Goal: Check status: Check status

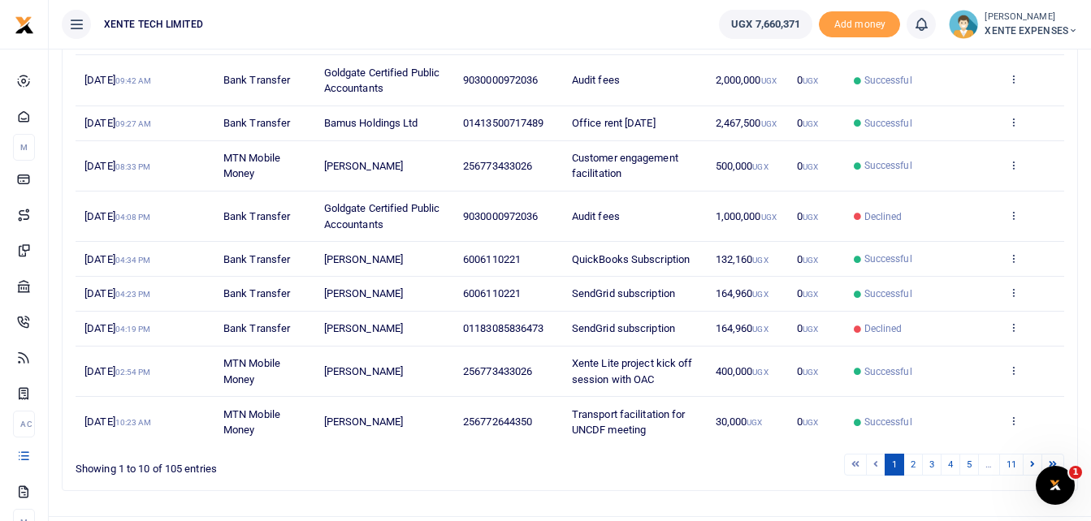
scroll to position [321, 0]
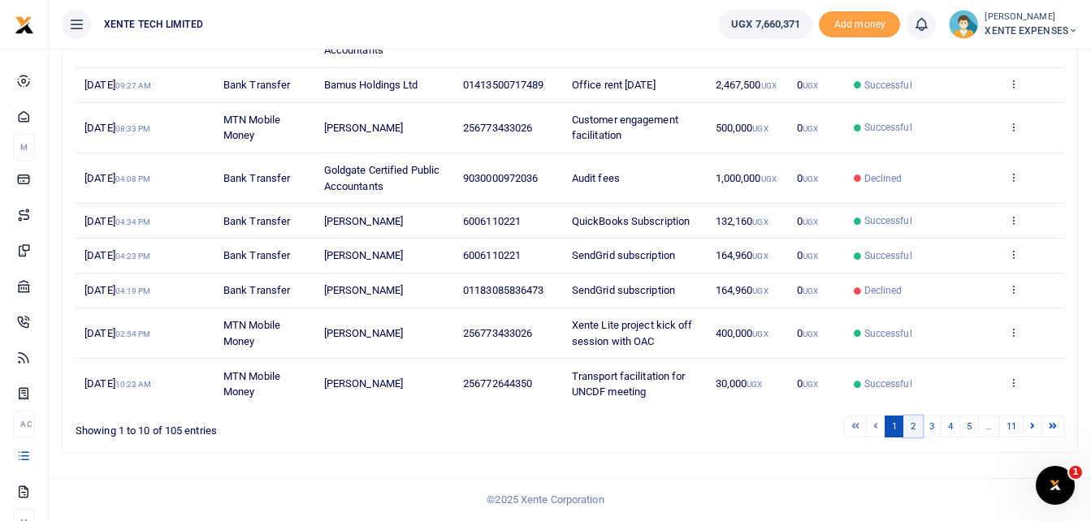
click at [914, 426] on link "2" at bounding box center [912, 427] width 19 height 22
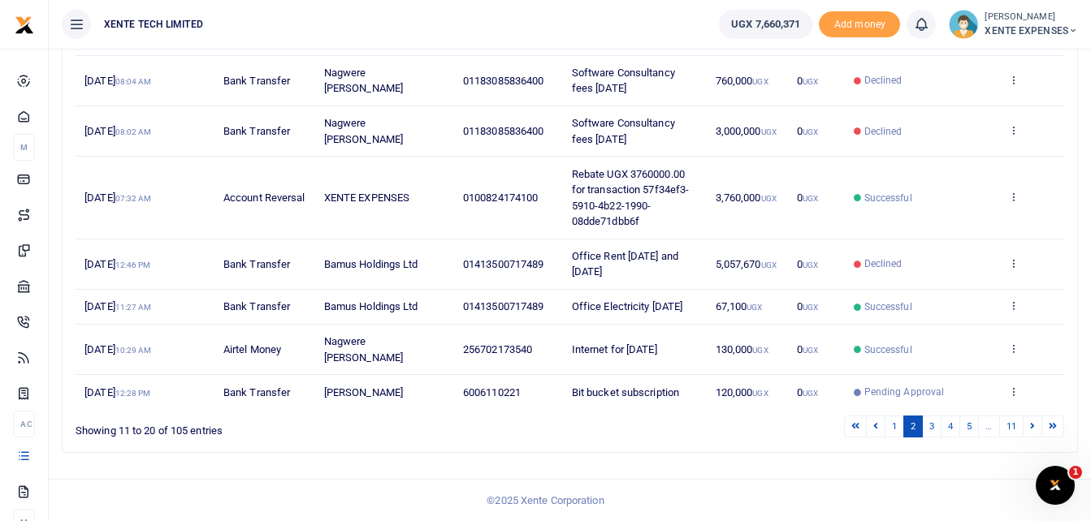
scroll to position [416, 0]
click at [931, 426] on link "3" at bounding box center [931, 427] width 19 height 22
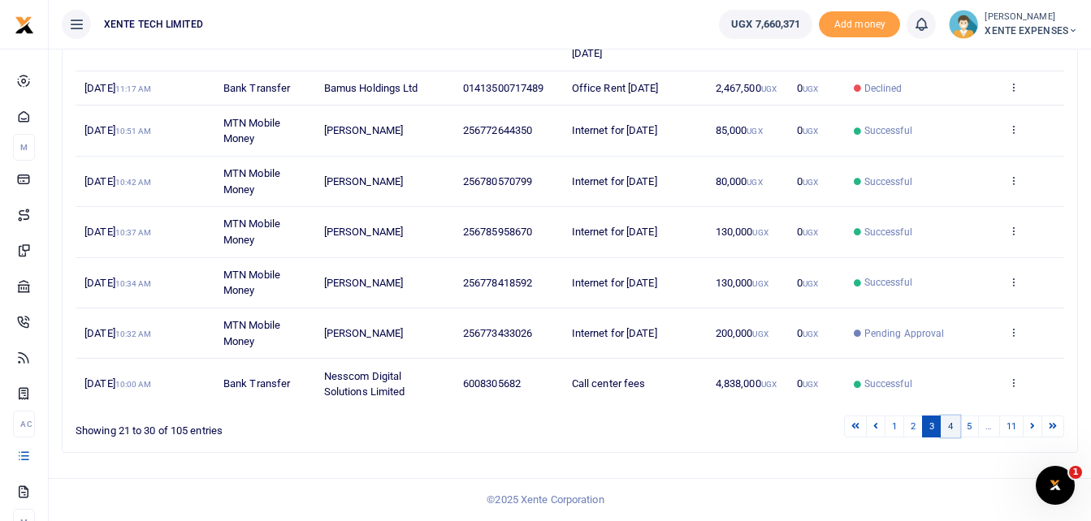
click at [955, 422] on link "4" at bounding box center [949, 427] width 19 height 22
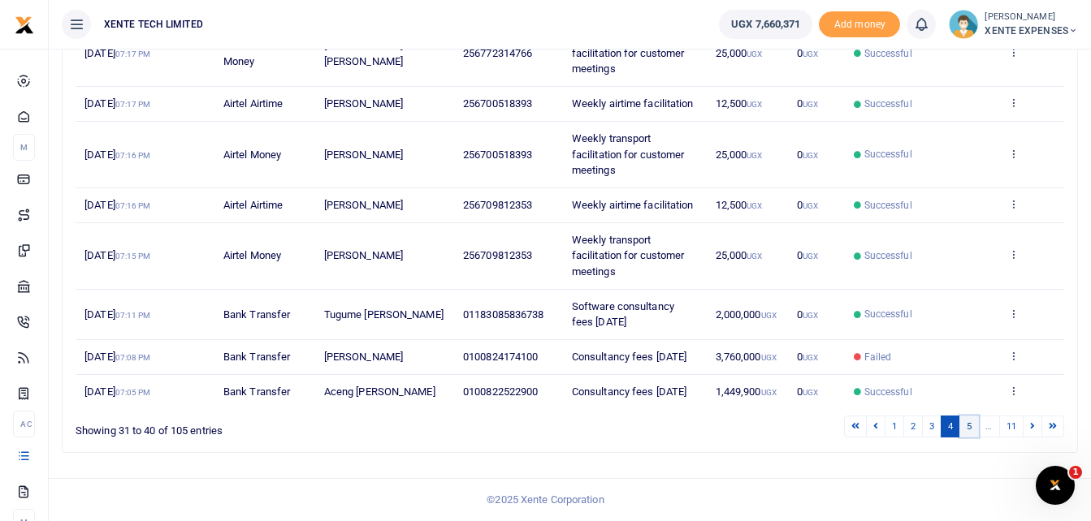
click at [969, 427] on link "5" at bounding box center [968, 427] width 19 height 22
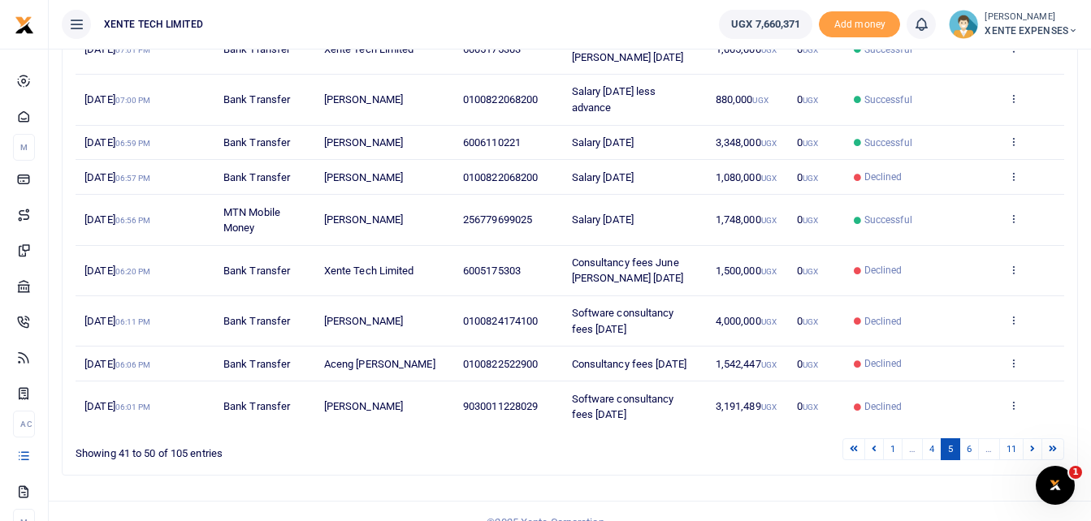
scroll to position [368, 0]
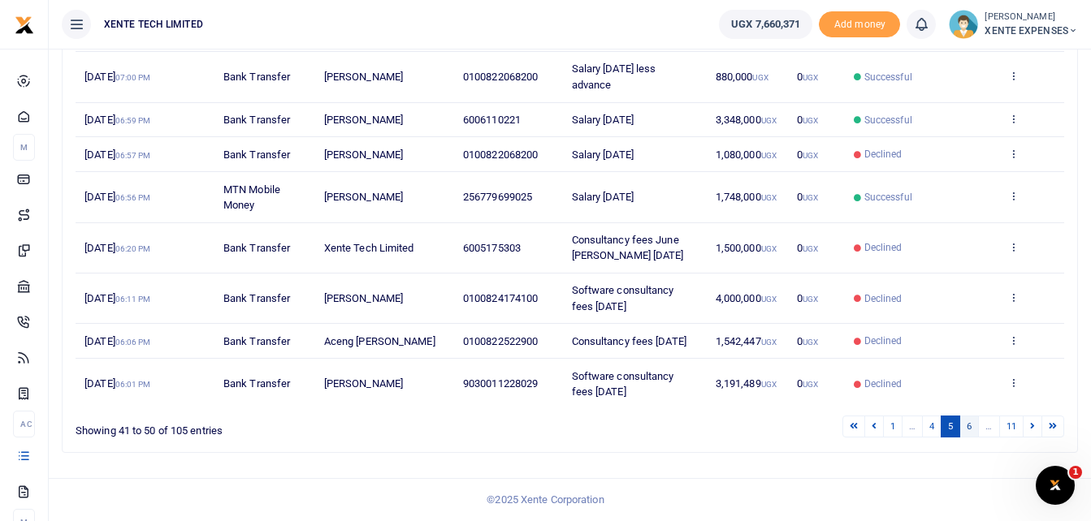
click at [969, 426] on link "6" at bounding box center [968, 427] width 19 height 22
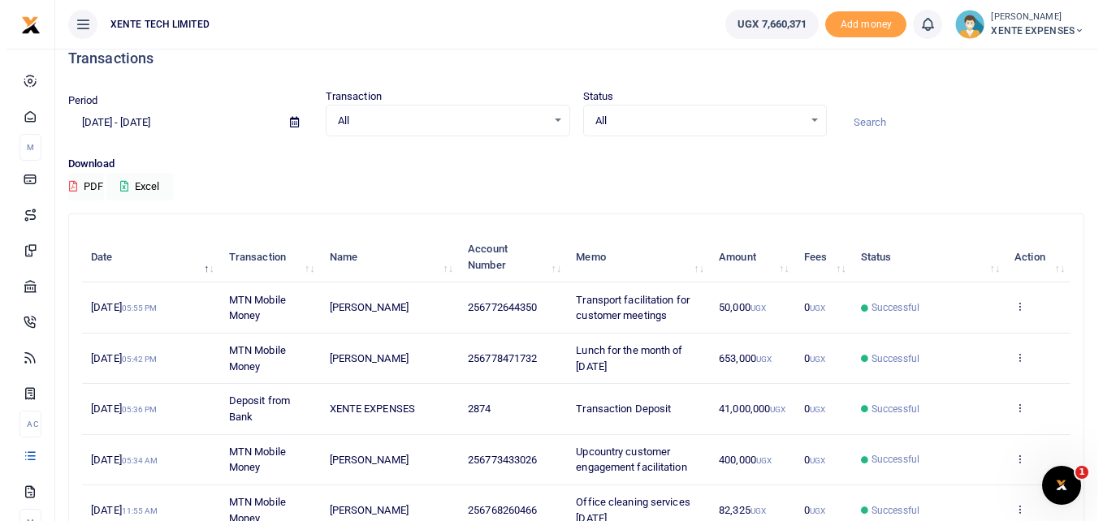
scroll to position [0, 0]
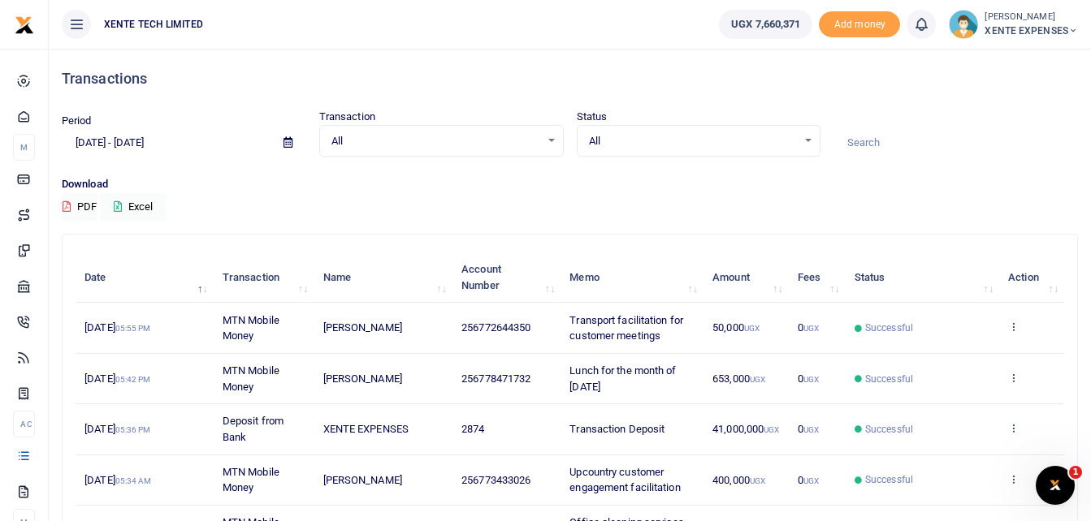
click at [882, 145] on input at bounding box center [955, 143] width 244 height 28
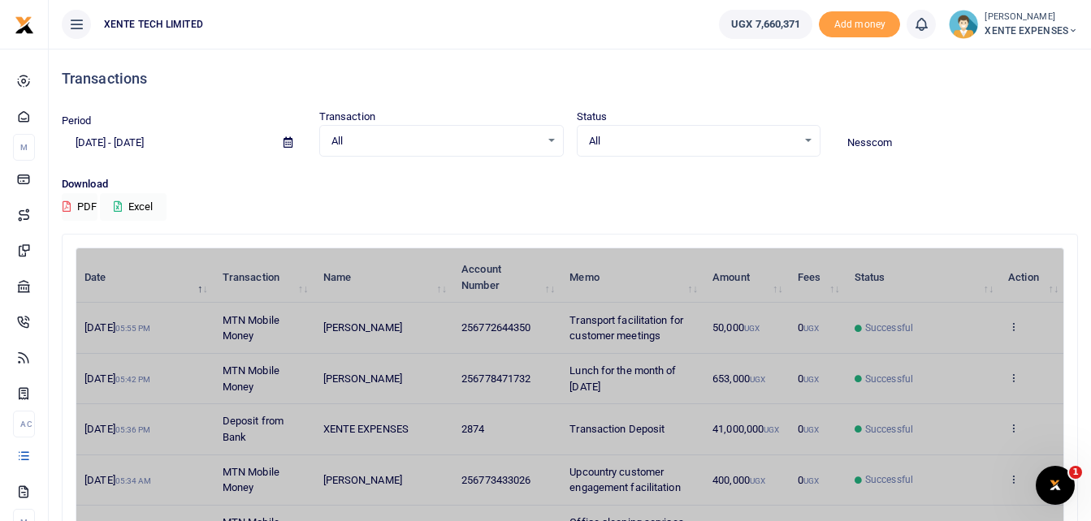
type input "Nesscom"
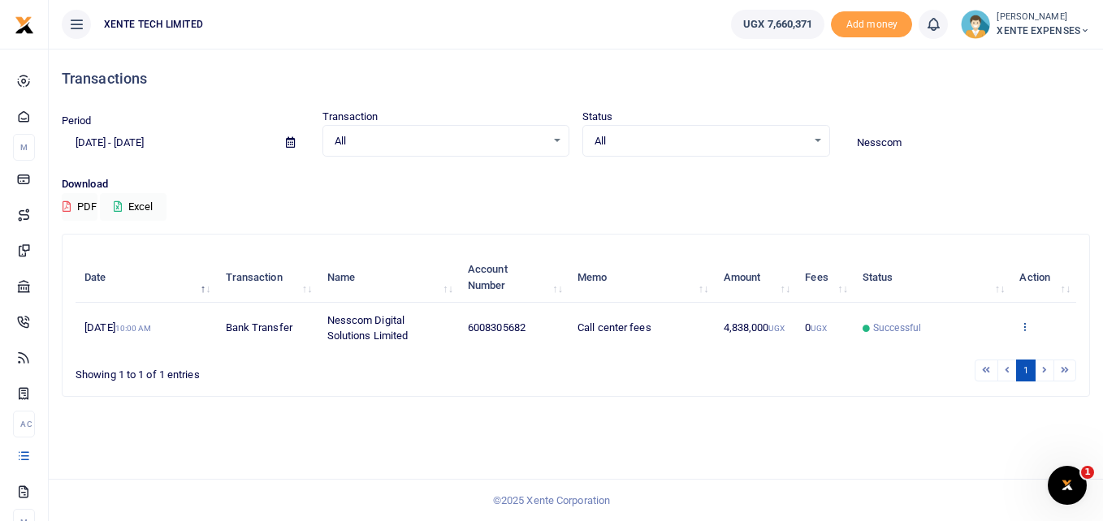
click at [1024, 326] on icon at bounding box center [1024, 326] width 11 height 11
click at [992, 357] on link "View details" at bounding box center [1011, 354] width 128 height 23
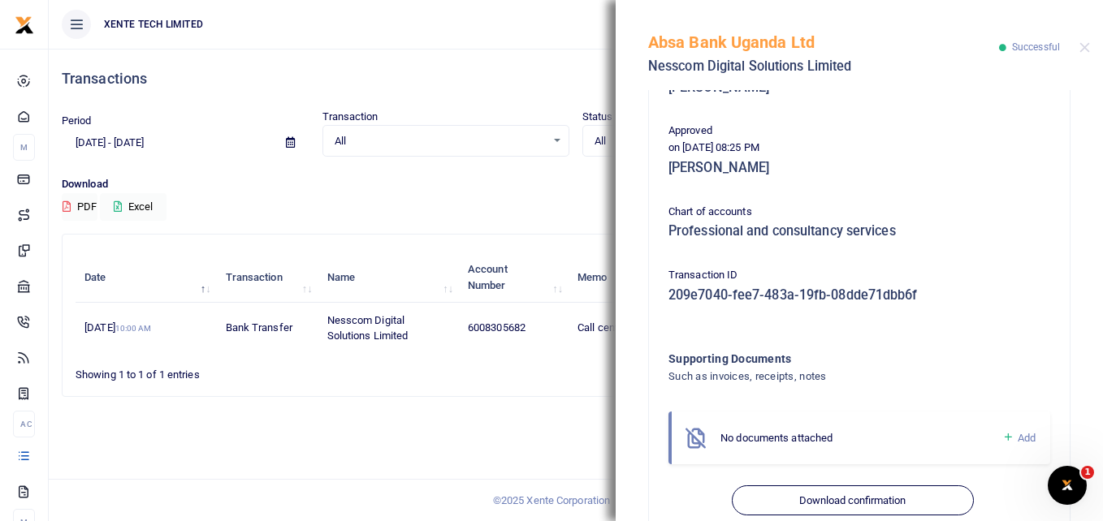
scroll to position [279, 0]
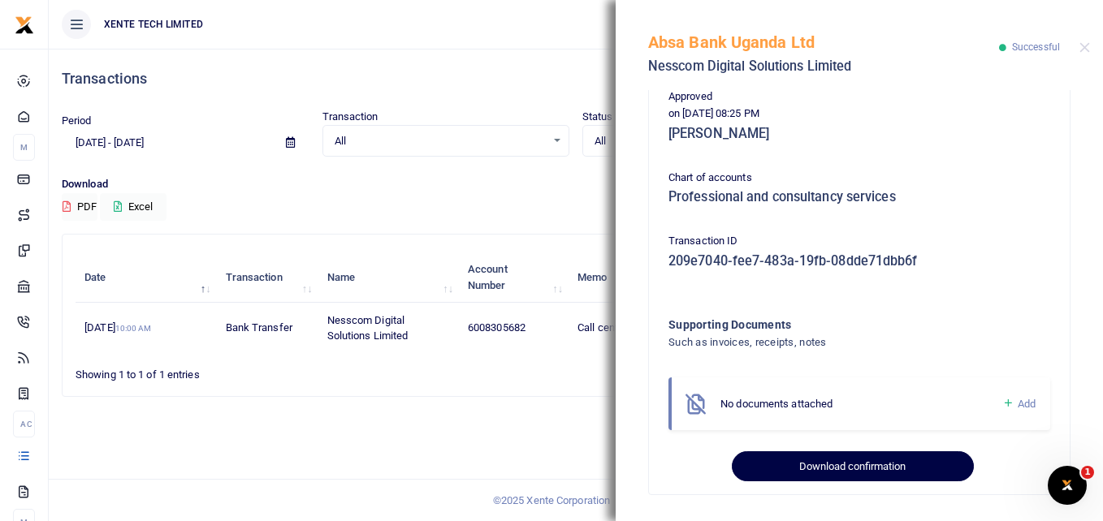
click at [862, 468] on button "Download confirmation" at bounding box center [852, 467] width 241 height 31
